Goal: Contribute content: Add original content to the website for others to see

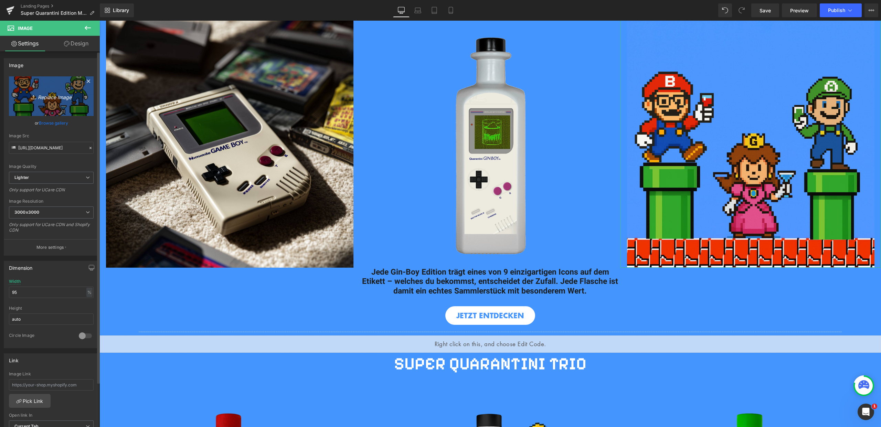
click at [65, 99] on icon "Replace Image" at bounding box center [51, 96] width 55 height 9
type input "C:\fakepath\Bilder_Ginboy (3).jpg"
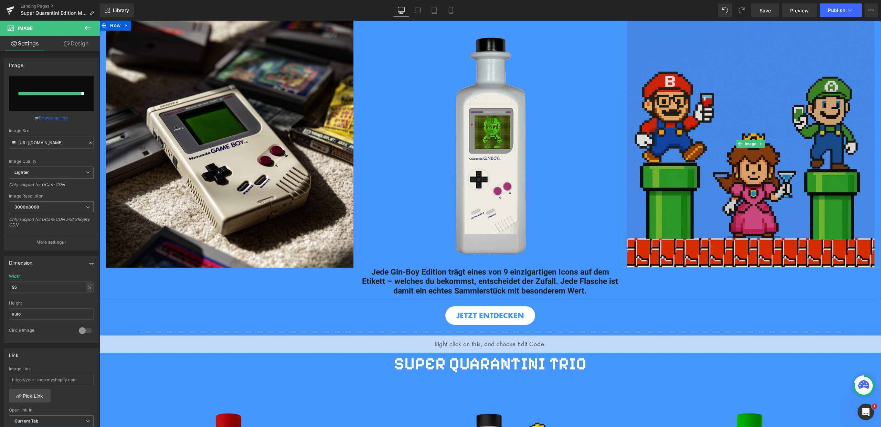
type input "[URL][DOMAIN_NAME]"
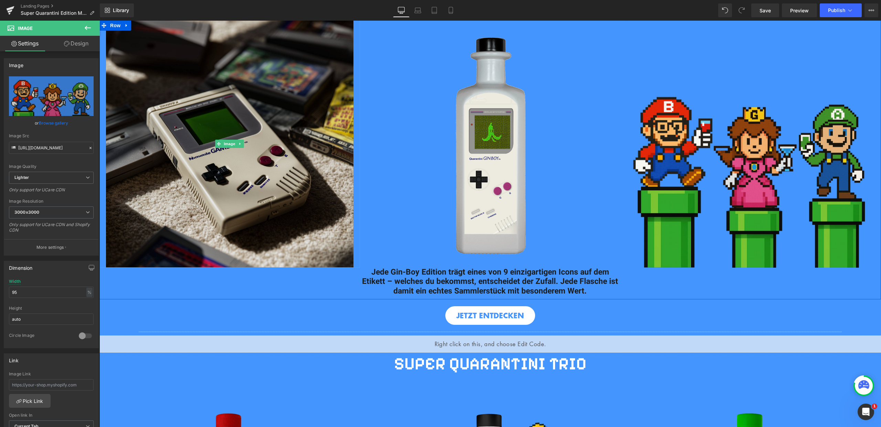
click at [259, 167] on img at bounding box center [229, 143] width 247 height 247
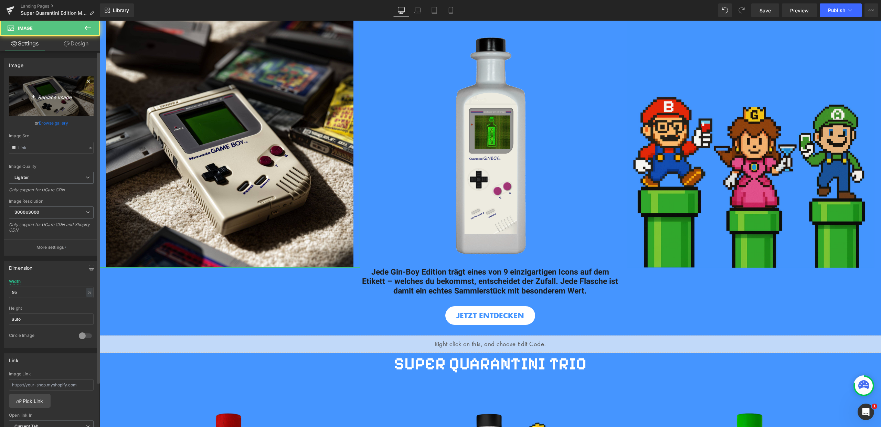
type input "[URL][DOMAIN_NAME]"
click at [55, 100] on icon "Replace Image" at bounding box center [51, 96] width 55 height 9
type input "C:\fakepath\Bilder_Ginboy (4).jpg"
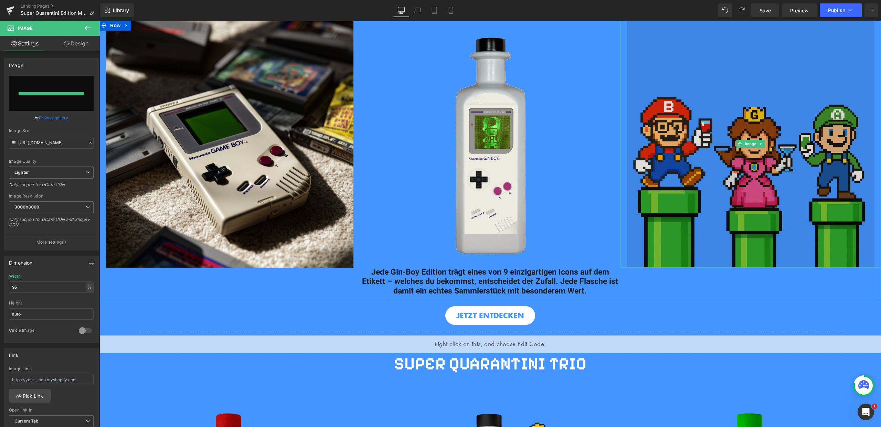
type input "[URL][DOMAIN_NAME]"
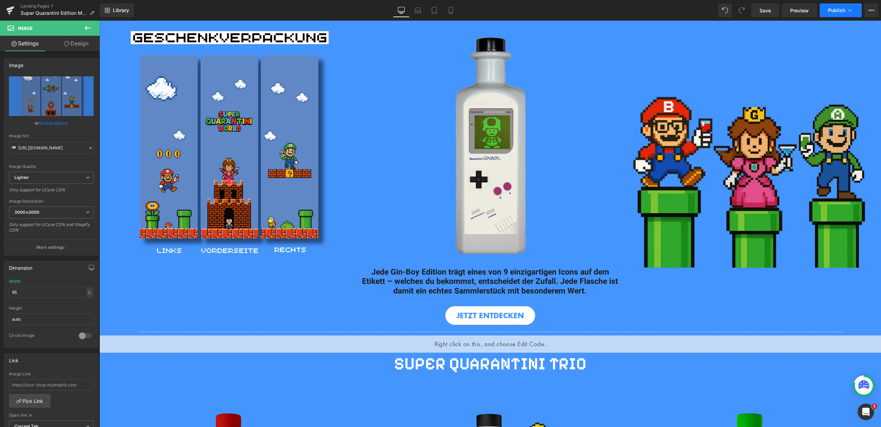
click at [838, 12] on span "Publish" at bounding box center [836, 11] width 17 height 6
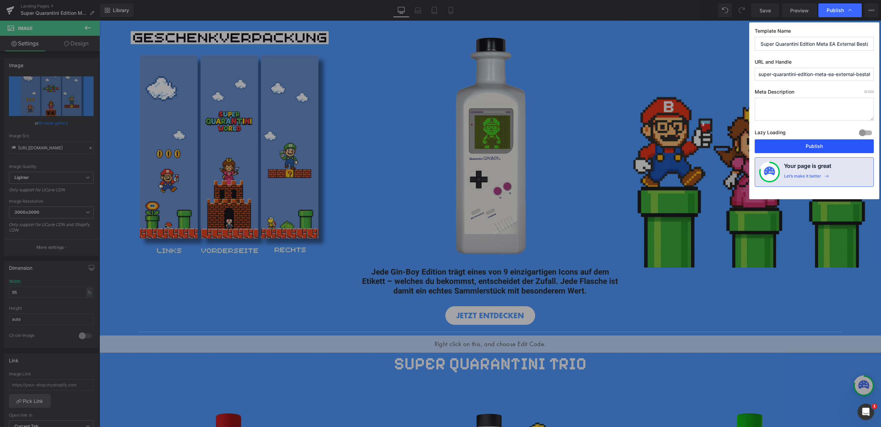
click at [810, 148] on button "Publish" at bounding box center [813, 146] width 119 height 14
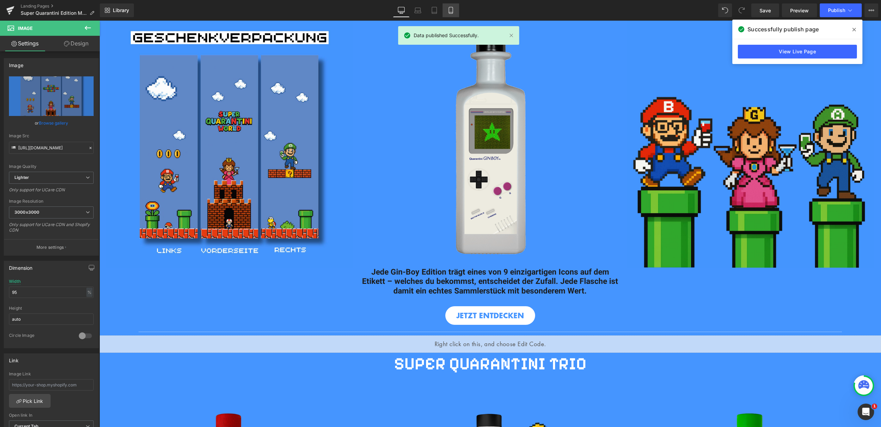
click at [452, 11] on icon at bounding box center [450, 10] width 7 height 7
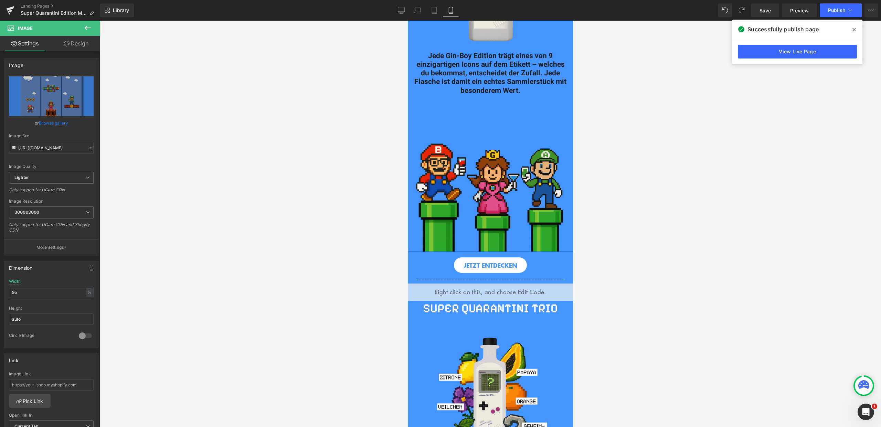
scroll to position [562, 0]
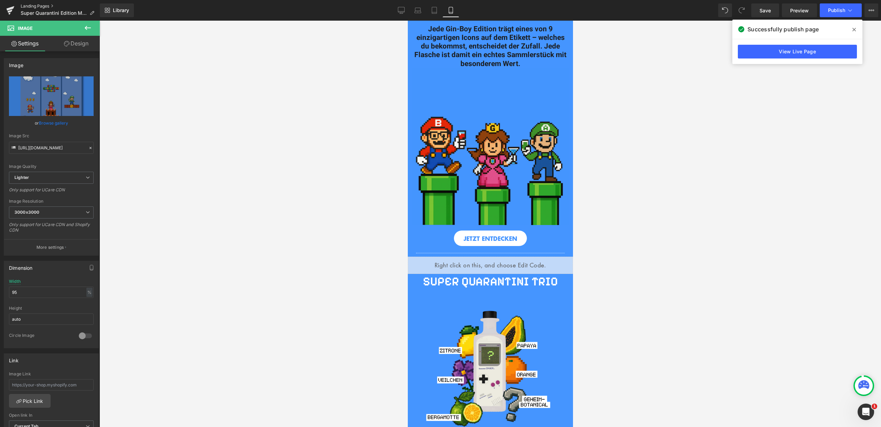
click at [45, 4] on link "Landing Pages" at bounding box center [60, 6] width 79 height 6
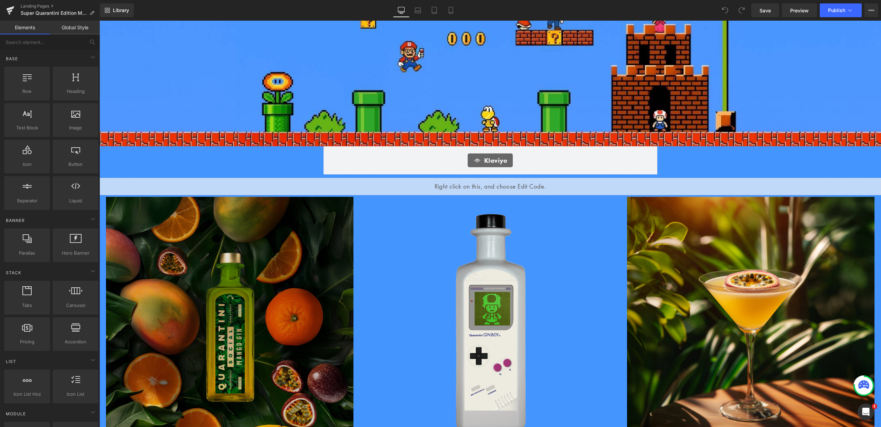
click at [299, 258] on img at bounding box center [229, 320] width 247 height 247
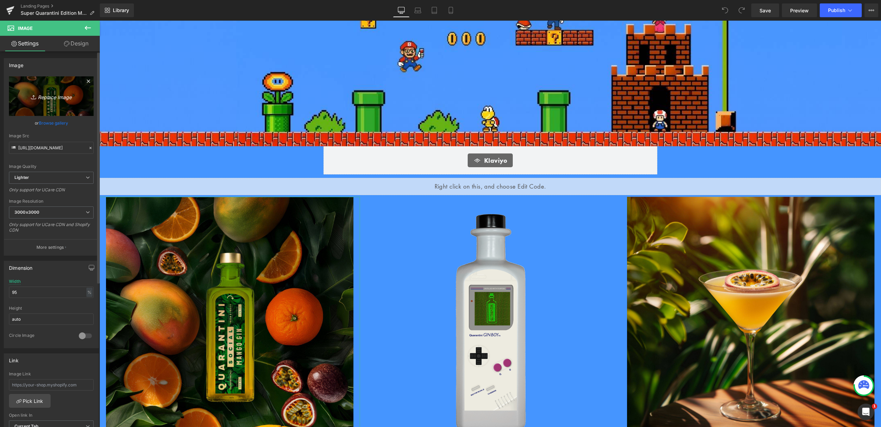
click at [66, 88] on link "Replace Image" at bounding box center [51, 96] width 85 height 40
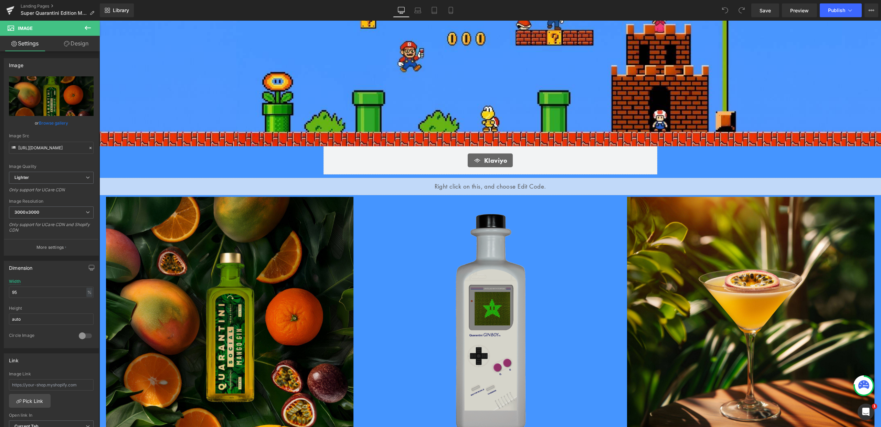
type input "C:\fakepath\Bilder_Ginboy (4).jpg"
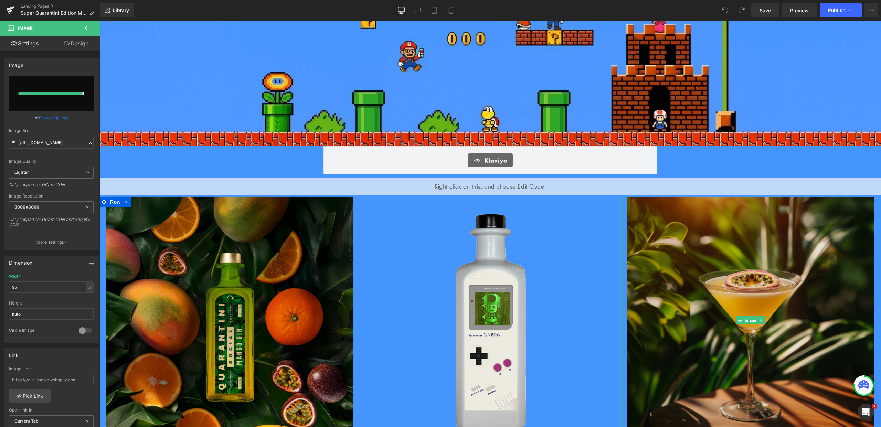
type input "https://ucarecdn.com/05190090-2c17-4923-af52-205afbdadaec/-/format/auto/-/previ…"
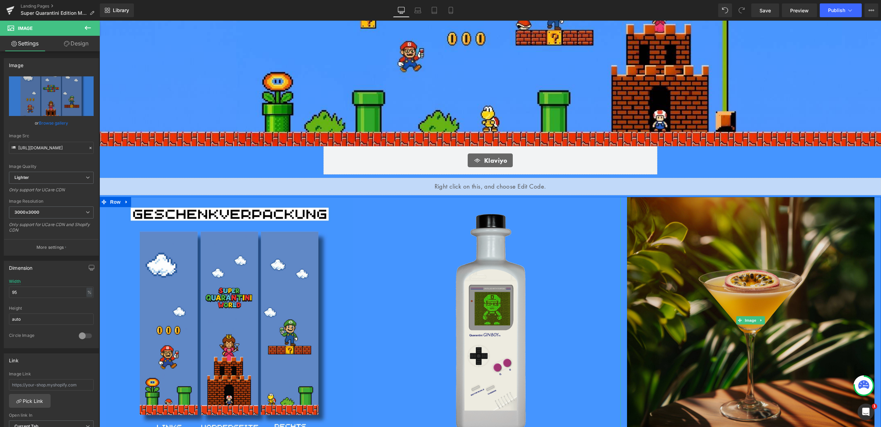
click at [685, 273] on img at bounding box center [750, 320] width 247 height 247
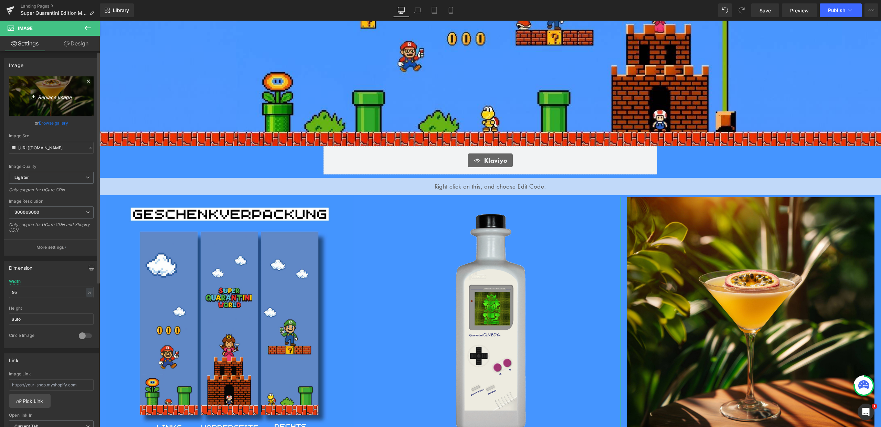
click at [61, 94] on icon "Replace Image" at bounding box center [51, 96] width 55 height 9
type input "C:\fakepath\Bilder_Ginboy (3).jpg"
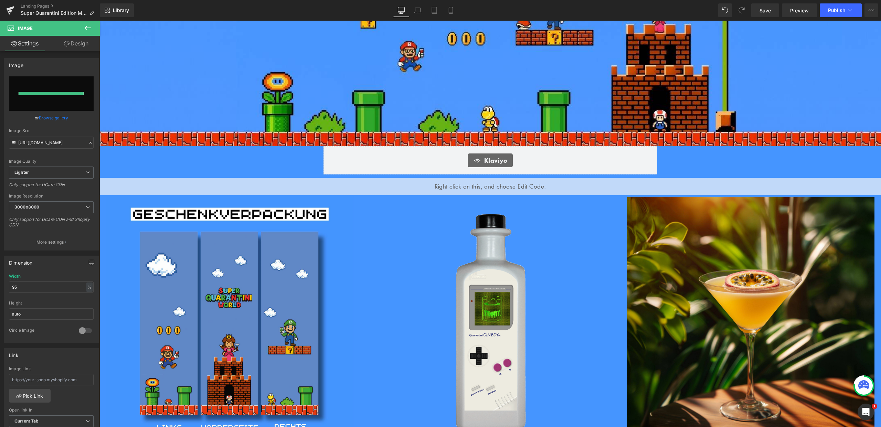
type input "https://ucarecdn.com/13b588fb-06c1-464b-8a84-aa7856e44380/-/format/auto/-/previ…"
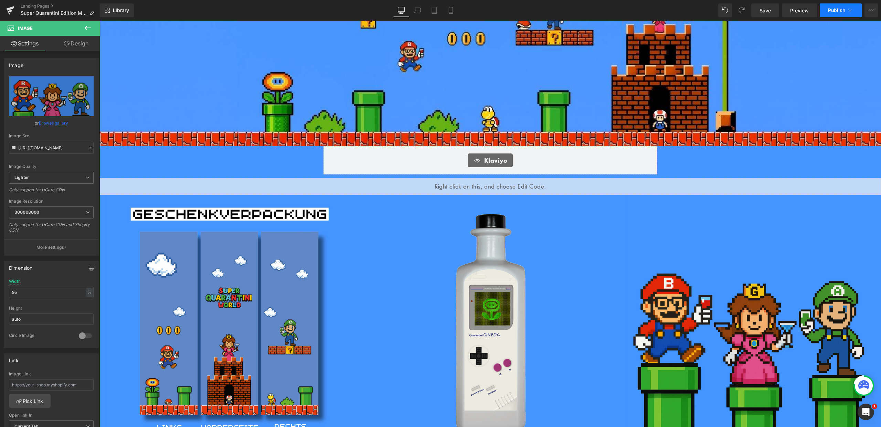
click at [847, 8] on icon at bounding box center [849, 10] width 7 height 7
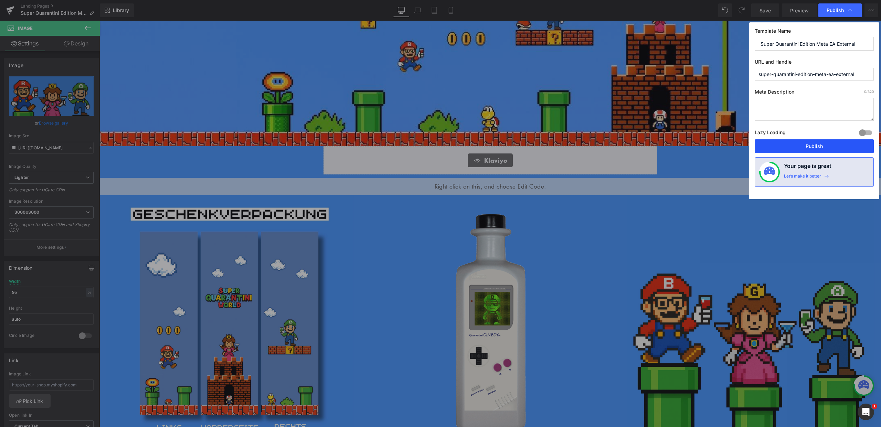
click at [817, 142] on button "Publish" at bounding box center [813, 146] width 119 height 14
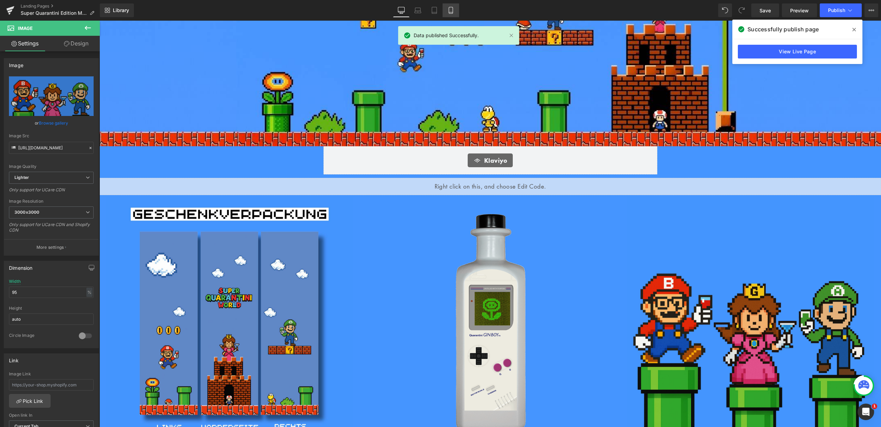
click at [444, 12] on link "Mobile" at bounding box center [450, 10] width 17 height 14
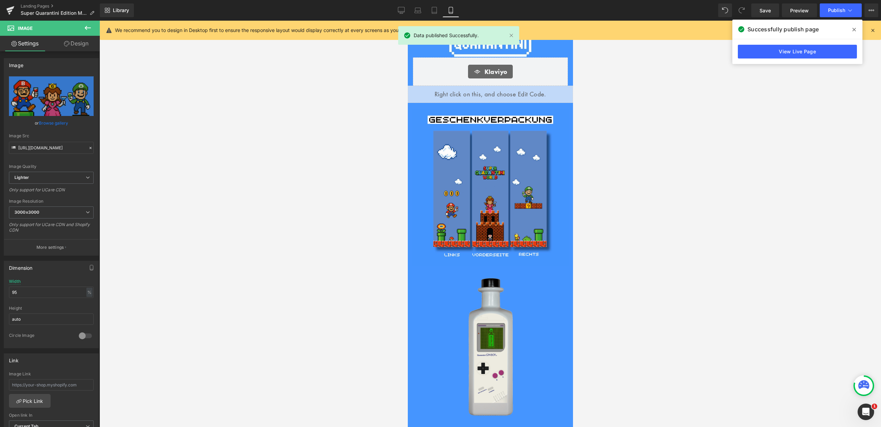
scroll to position [431, 0]
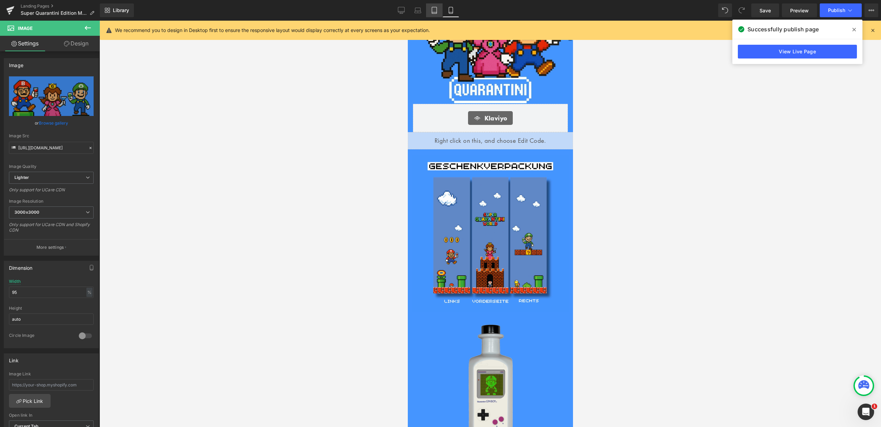
click at [432, 11] on icon at bounding box center [434, 10] width 7 height 7
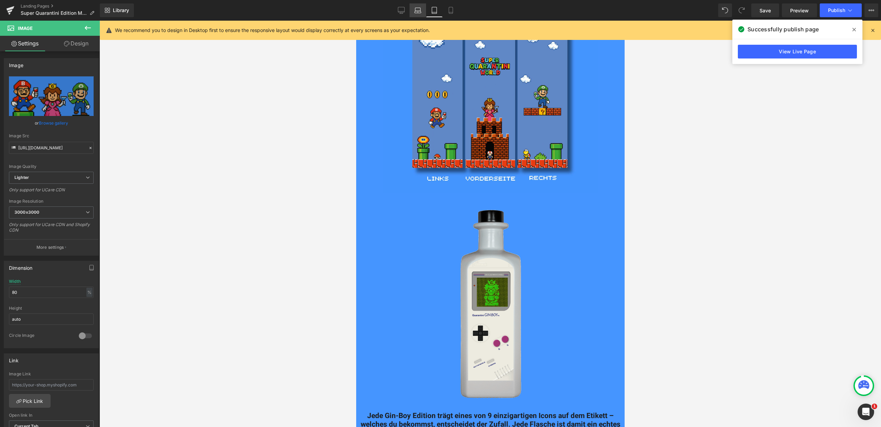
click at [420, 10] on icon at bounding box center [417, 10] width 7 height 7
type input "95"
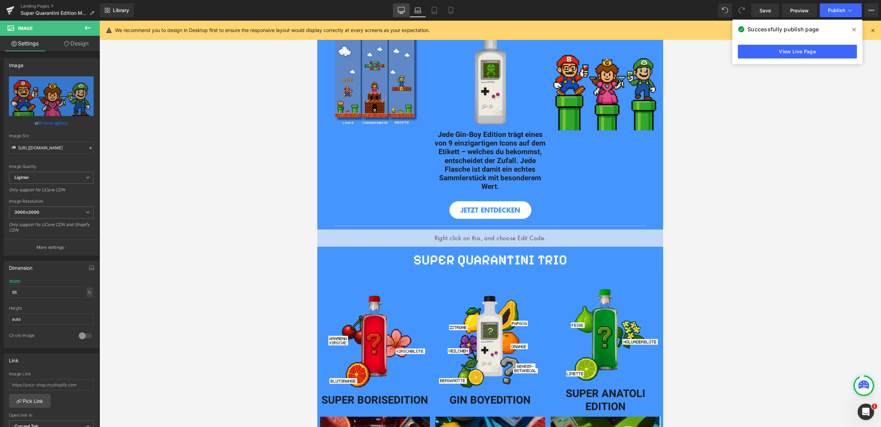
scroll to position [0, 0]
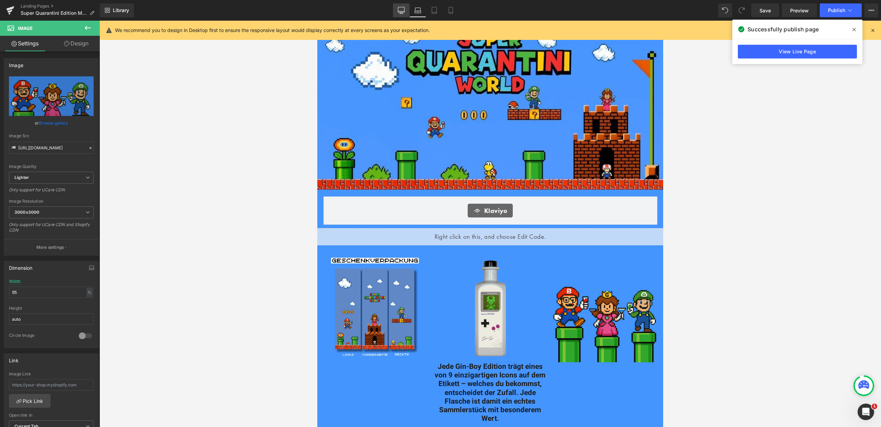
click at [398, 8] on icon at bounding box center [401, 9] width 7 height 5
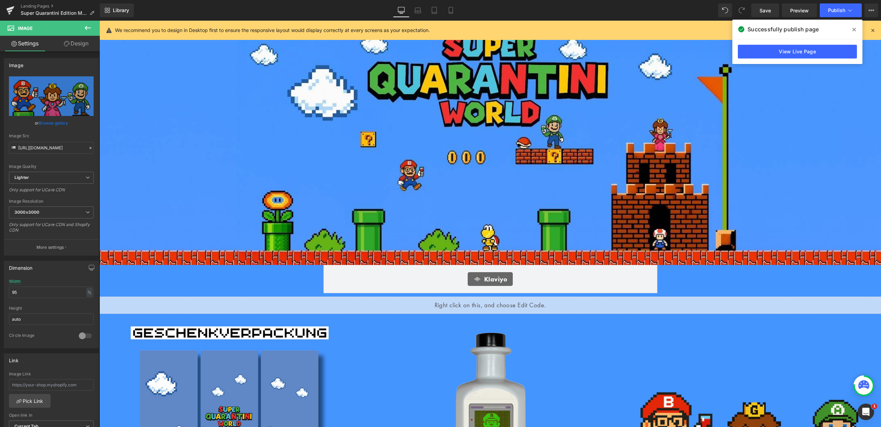
scroll to position [200, 0]
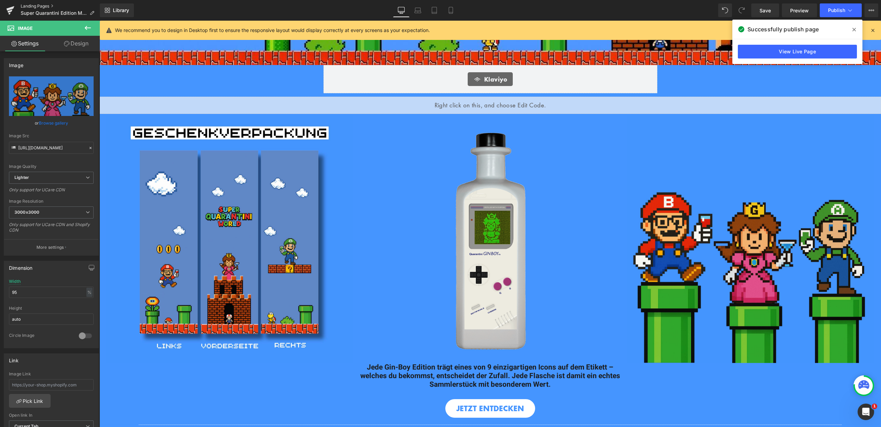
click at [50, 4] on link "Landing Pages" at bounding box center [60, 6] width 79 height 6
